Goal: Communication & Community: Participate in discussion

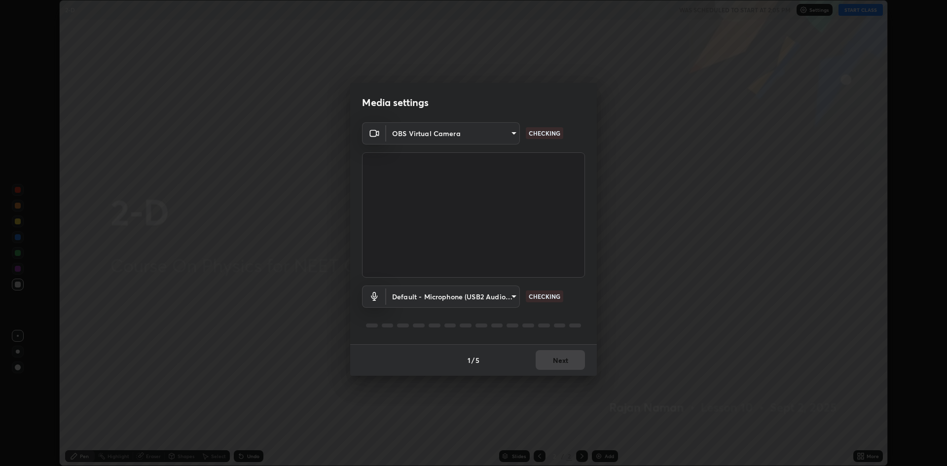
scroll to position [466, 947]
click at [562, 360] on button "Next" at bounding box center [560, 360] width 49 height 20
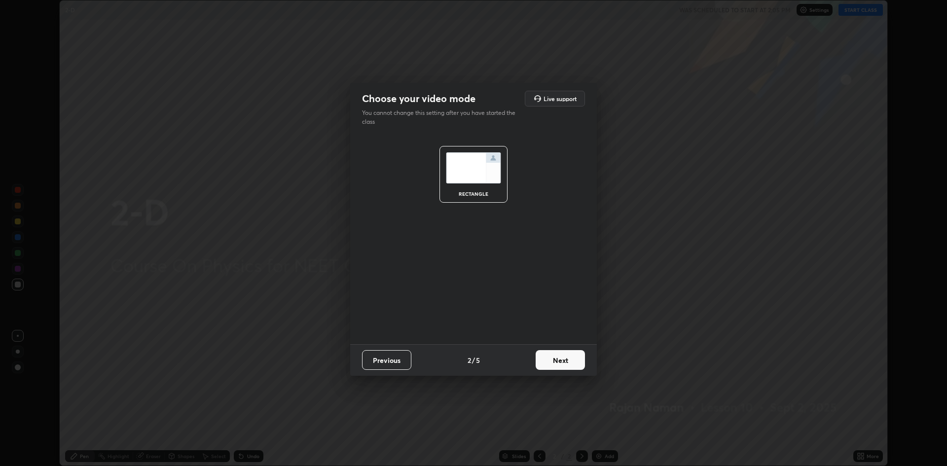
click at [563, 365] on button "Next" at bounding box center [560, 360] width 49 height 20
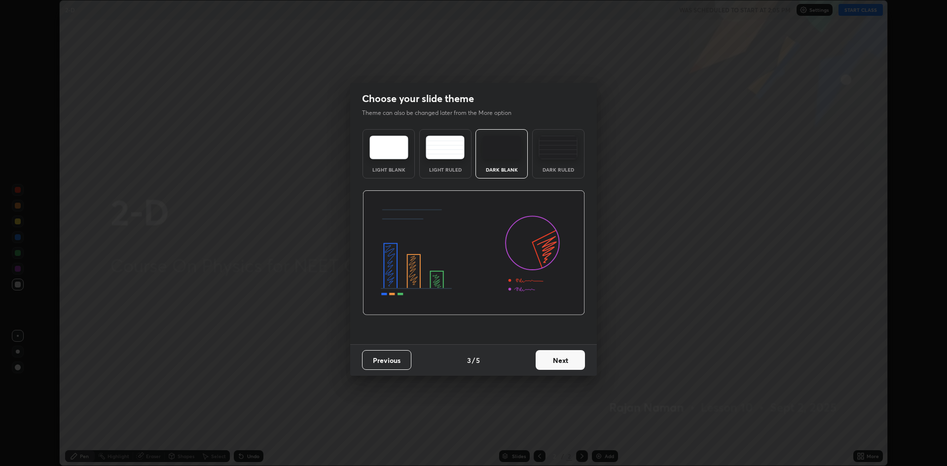
click at [564, 360] on button "Next" at bounding box center [560, 360] width 49 height 20
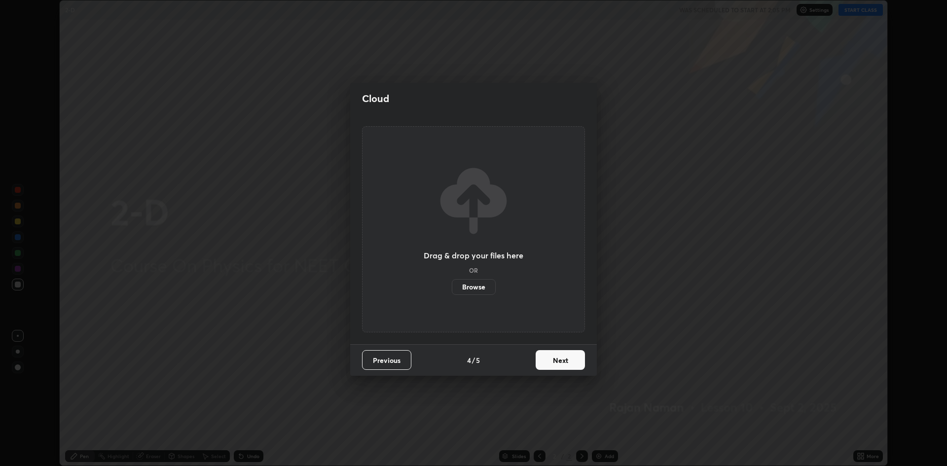
click at [568, 369] on button "Next" at bounding box center [560, 360] width 49 height 20
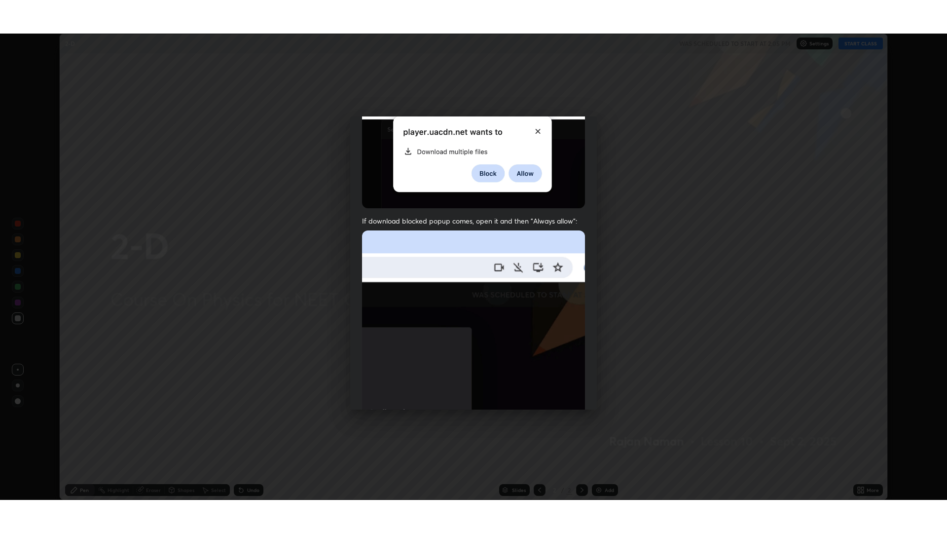
scroll to position [200, 0]
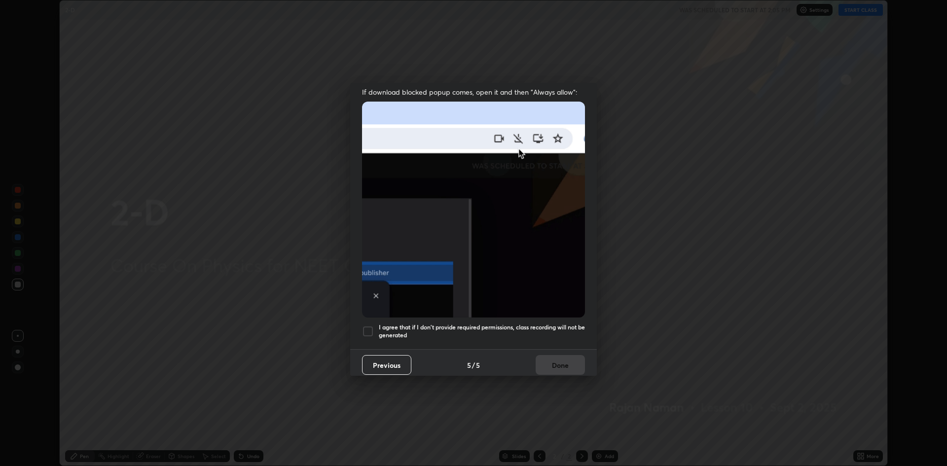
click at [368, 332] on div at bounding box center [368, 332] width 12 height 12
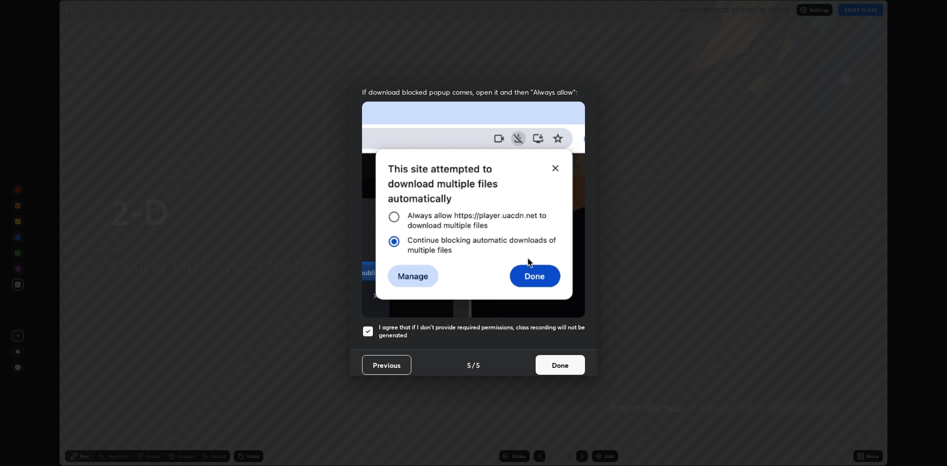
click at [566, 360] on button "Done" at bounding box center [560, 365] width 49 height 20
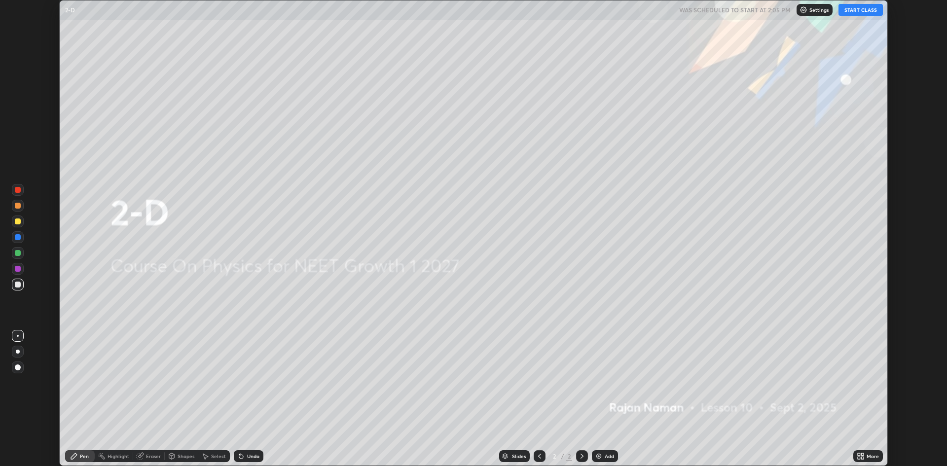
click at [608, 457] on div "Add" at bounding box center [609, 456] width 9 height 5
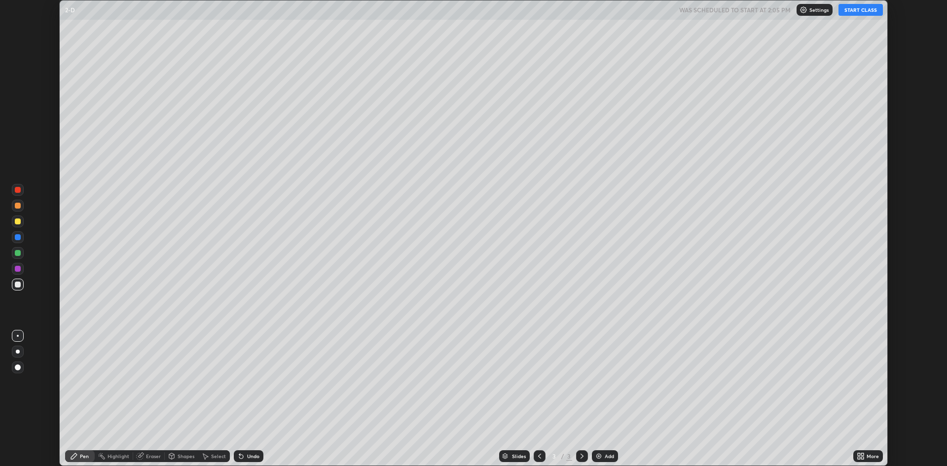
click at [862, 12] on button "START CLASS" at bounding box center [861, 10] width 44 height 12
click at [872, 452] on div "More" at bounding box center [869, 456] width 30 height 12
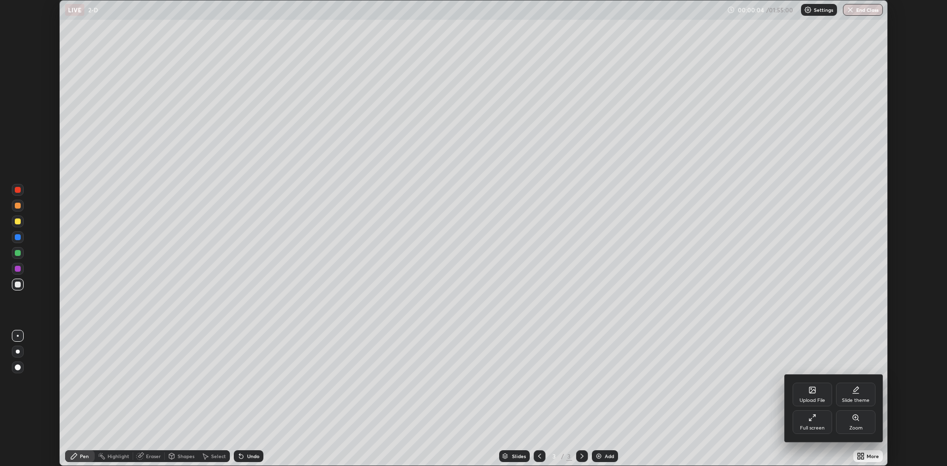
click at [819, 422] on div "Full screen" at bounding box center [812, 423] width 39 height 24
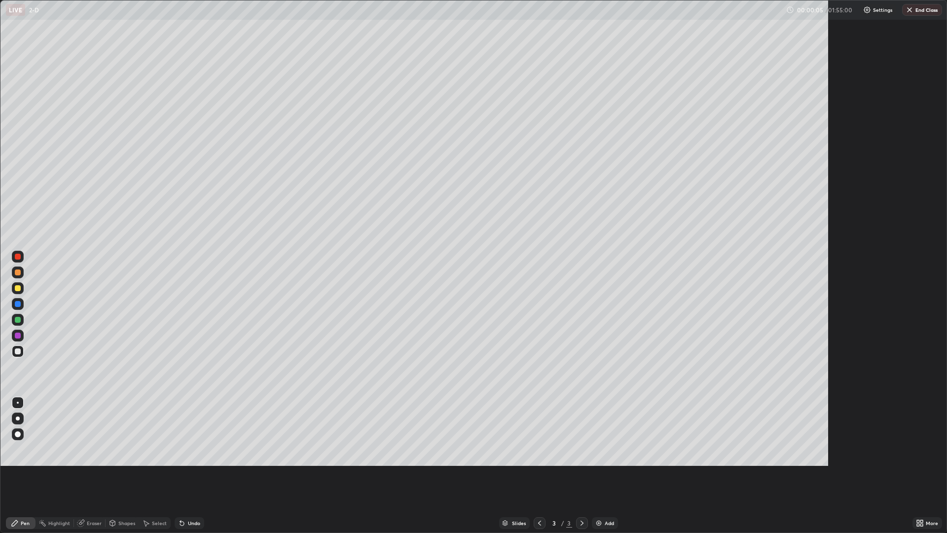
scroll to position [533, 947]
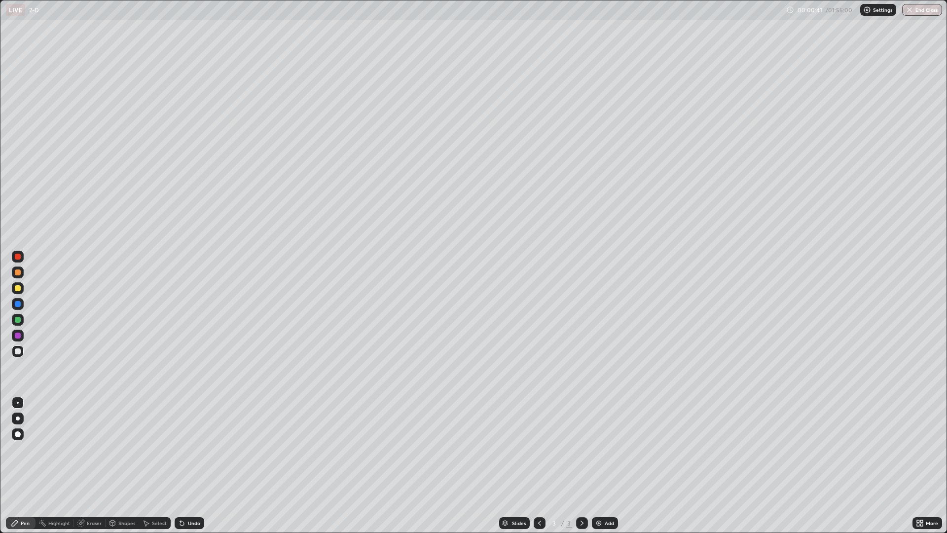
click at [12, 419] on div at bounding box center [18, 418] width 12 height 12
click at [20, 352] on div at bounding box center [18, 351] width 6 height 6
click at [606, 466] on div "Add" at bounding box center [609, 523] width 9 height 5
click at [18, 288] on div at bounding box center [18, 288] width 6 height 6
click at [91, 466] on div "Eraser" at bounding box center [94, 523] width 15 height 5
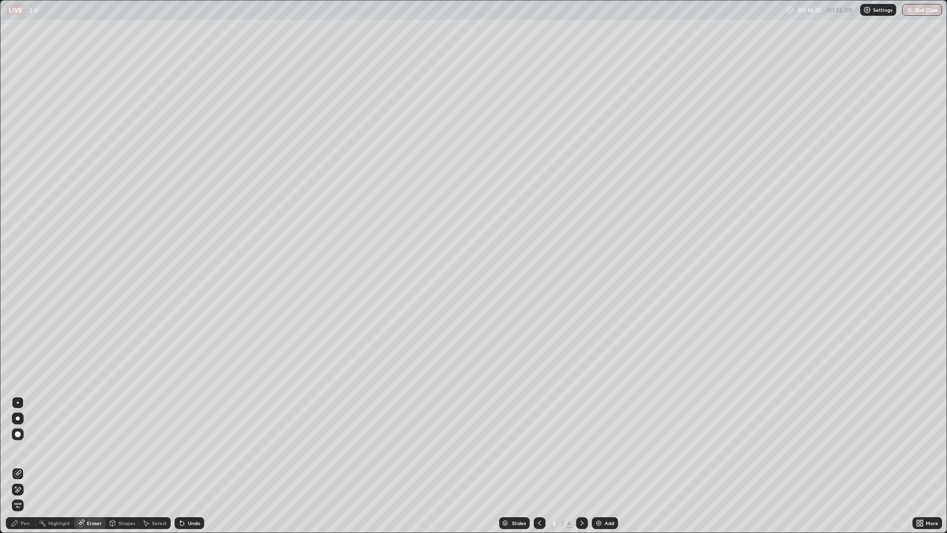
click at [17, 466] on icon at bounding box center [15, 523] width 8 height 8
click at [20, 355] on div at bounding box center [18, 351] width 12 height 12
click at [607, 466] on div "Add" at bounding box center [609, 523] width 9 height 5
click at [88, 466] on div "Eraser" at bounding box center [94, 523] width 15 height 5
click at [22, 466] on div "Pen" at bounding box center [25, 523] width 9 height 5
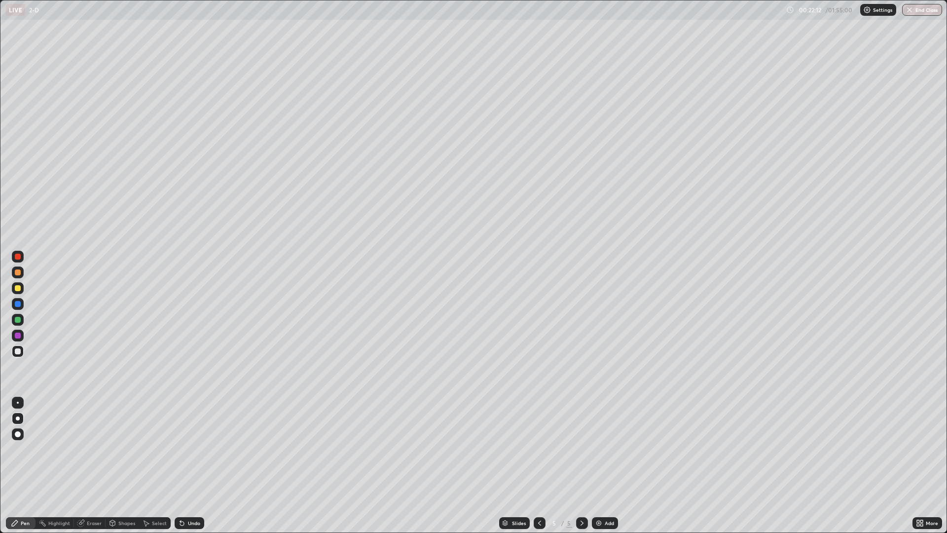
click at [15, 284] on div at bounding box center [18, 288] width 12 height 12
click at [18, 351] on div at bounding box center [18, 351] width 6 height 6
click at [17, 351] on div at bounding box center [18, 351] width 6 height 6
click at [17, 350] on div at bounding box center [18, 351] width 6 height 6
click at [19, 336] on div at bounding box center [18, 336] width 6 height 6
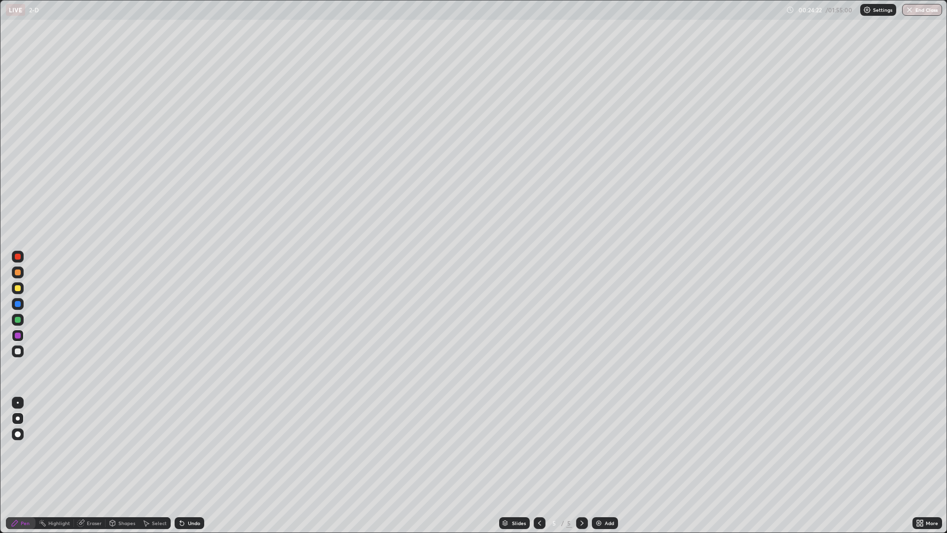
click at [14, 316] on div at bounding box center [18, 320] width 12 height 12
click at [84, 466] on div "Eraser" at bounding box center [90, 523] width 32 height 12
click at [22, 466] on div "Pen" at bounding box center [25, 523] width 9 height 5
click at [602, 466] on img at bounding box center [599, 523] width 8 height 8
click at [15, 351] on div at bounding box center [18, 351] width 6 height 6
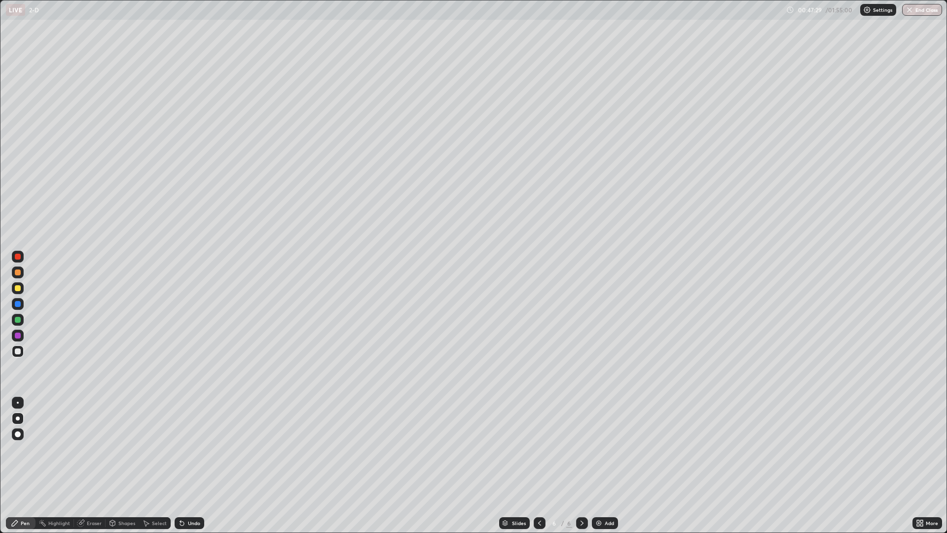
click at [19, 320] on div at bounding box center [18, 320] width 6 height 6
click at [16, 303] on div at bounding box center [18, 304] width 6 height 6
click at [22, 352] on div at bounding box center [18, 351] width 12 height 12
click at [543, 466] on div at bounding box center [540, 523] width 12 height 12
click at [88, 466] on div "Eraser" at bounding box center [94, 523] width 15 height 5
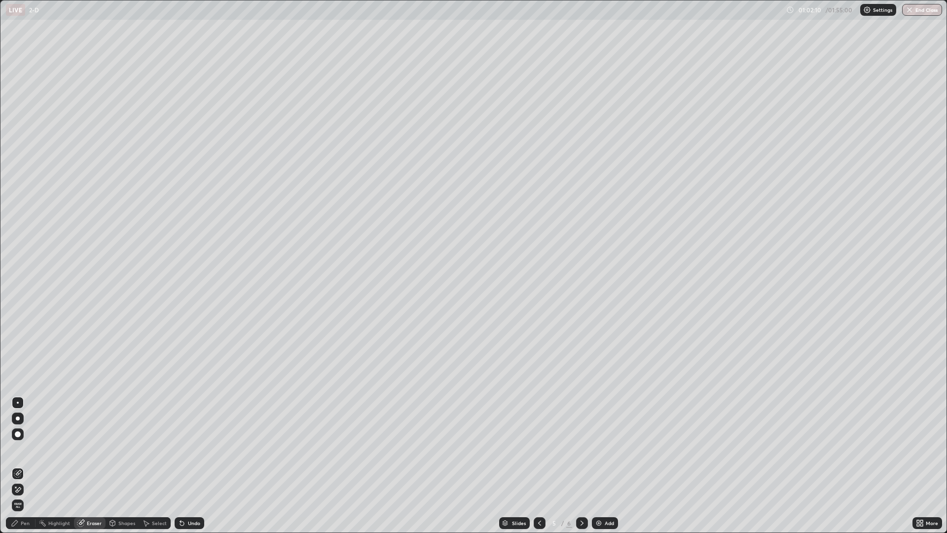
click at [20, 466] on div "Pen" at bounding box center [21, 523] width 30 height 12
click at [94, 466] on div "Eraser" at bounding box center [90, 523] width 32 height 12
click at [26, 466] on div "Pen" at bounding box center [21, 523] width 30 height 12
click at [88, 466] on div "Eraser" at bounding box center [90, 523] width 32 height 12
click at [28, 466] on div "Pen" at bounding box center [25, 523] width 9 height 5
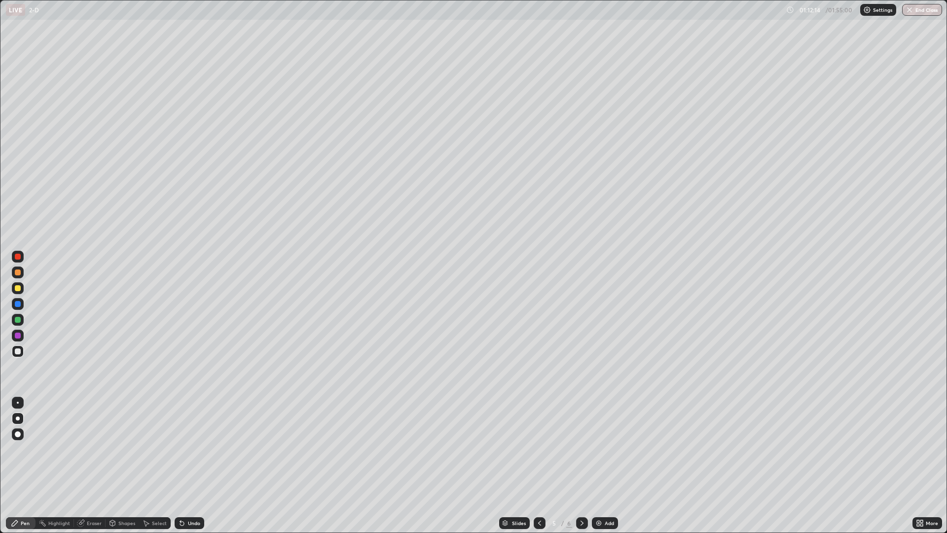
click at [607, 466] on div "Add" at bounding box center [609, 523] width 9 height 5
click at [16, 319] on div at bounding box center [18, 320] width 6 height 6
click at [600, 466] on img at bounding box center [599, 523] width 8 height 8
click at [21, 350] on div at bounding box center [18, 351] width 12 height 12
click at [14, 316] on div at bounding box center [18, 320] width 12 height 12
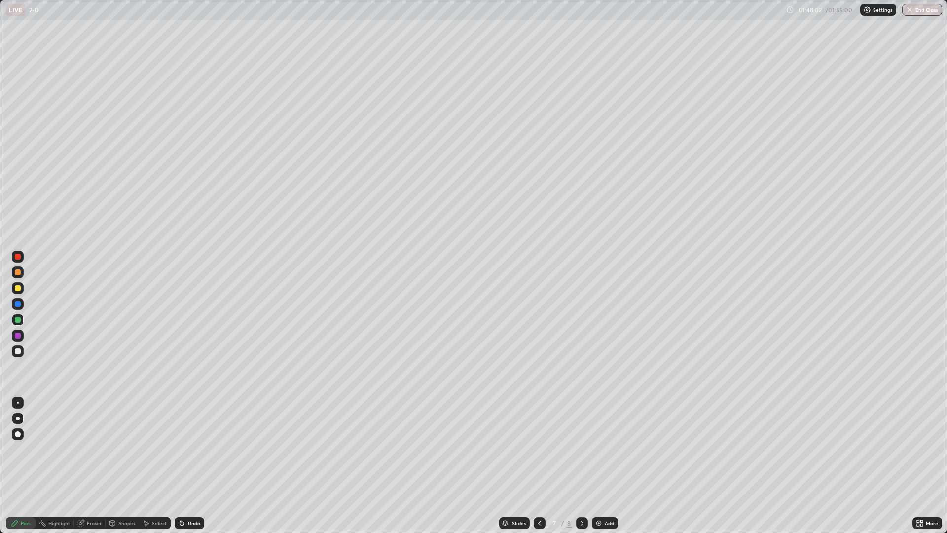
click at [19, 271] on div at bounding box center [18, 272] width 6 height 6
click at [910, 12] on img "button" at bounding box center [910, 10] width 8 height 8
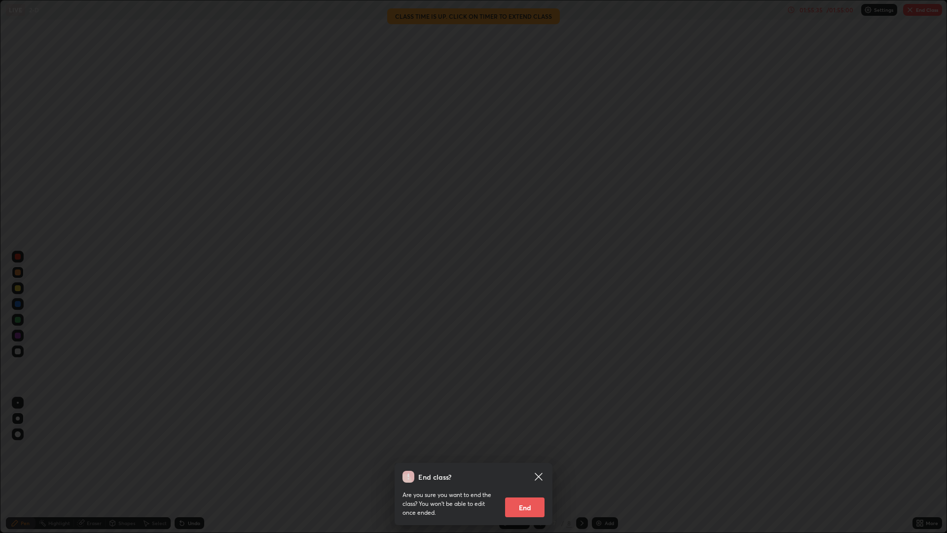
click at [529, 466] on button "End" at bounding box center [524, 507] width 39 height 20
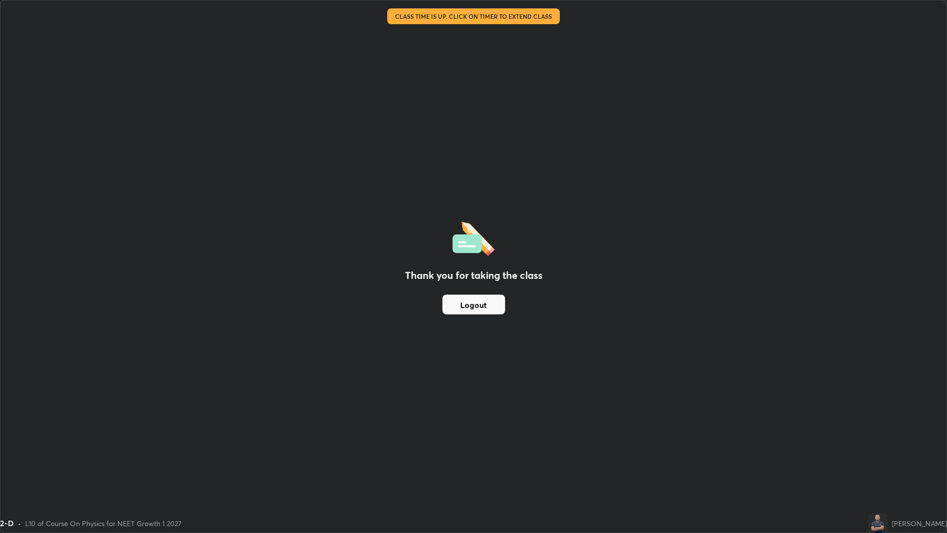
click at [534, 466] on div at bounding box center [540, 523] width 12 height 20
